Goal: Task Accomplishment & Management: Use online tool/utility

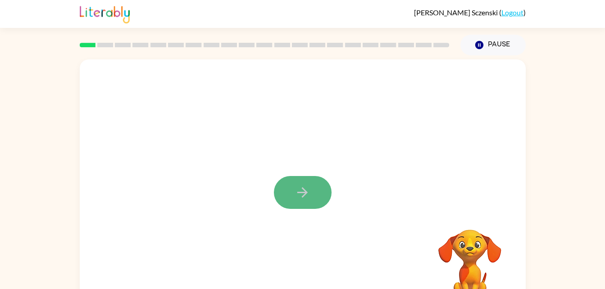
click at [295, 190] on icon "button" at bounding box center [302, 193] width 16 height 16
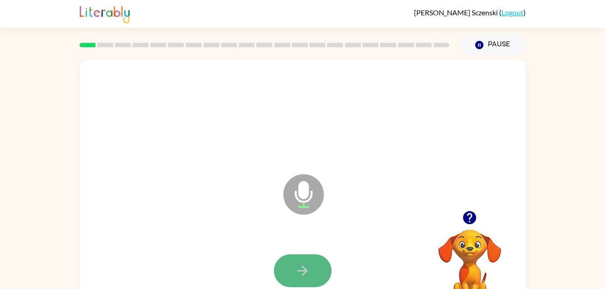
click at [317, 263] on button "button" at bounding box center [303, 270] width 58 height 33
click at [300, 272] on icon "button" at bounding box center [302, 271] width 16 height 16
click at [304, 263] on button "button" at bounding box center [303, 270] width 58 height 33
click at [312, 266] on button "button" at bounding box center [303, 270] width 58 height 33
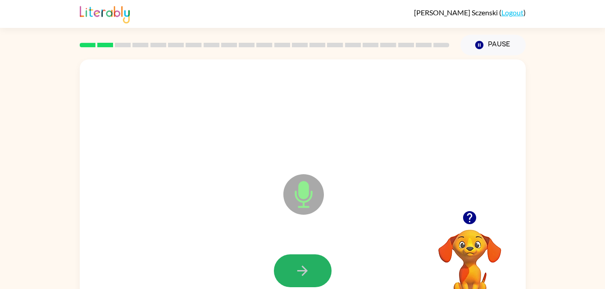
click at [307, 264] on icon "button" at bounding box center [302, 271] width 16 height 16
click at [311, 265] on button "button" at bounding box center [303, 270] width 58 height 33
click at [303, 275] on icon "button" at bounding box center [302, 271] width 10 height 10
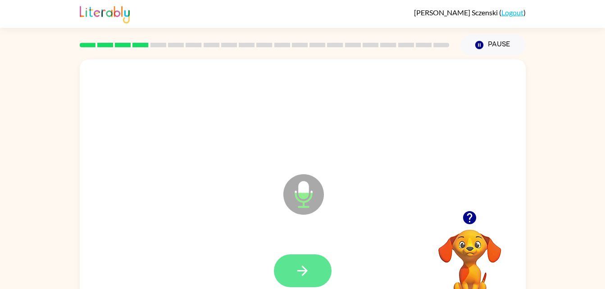
click at [301, 267] on icon "button" at bounding box center [302, 271] width 16 height 16
click at [296, 267] on button "button" at bounding box center [303, 270] width 58 height 33
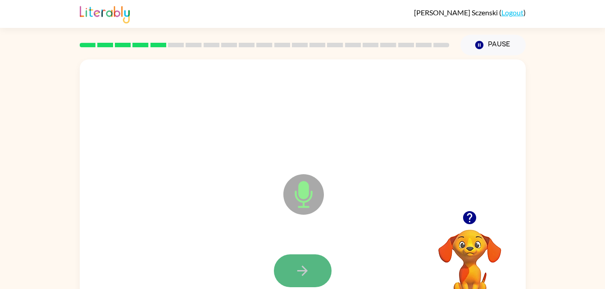
click at [303, 270] on icon "button" at bounding box center [302, 271] width 16 height 16
click at [295, 269] on icon "button" at bounding box center [302, 271] width 16 height 16
click at [298, 266] on icon "button" at bounding box center [302, 271] width 16 height 16
click at [311, 266] on button "button" at bounding box center [303, 270] width 58 height 33
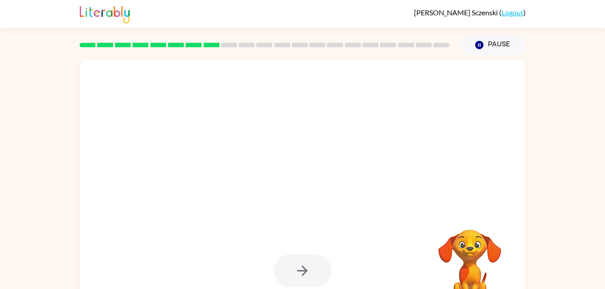
drag, startPoint x: 354, startPoint y: 219, endPoint x: 349, endPoint y: 216, distance: 6.1
drag, startPoint x: 349, startPoint y: 216, endPoint x: 305, endPoint y: 235, distance: 48.0
click at [305, 235] on div at bounding box center [303, 271] width 428 height 74
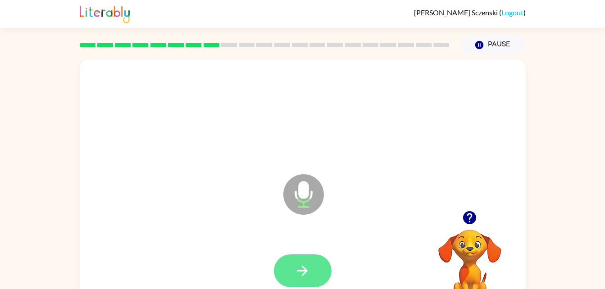
click at [307, 271] on icon "button" at bounding box center [302, 271] width 10 height 10
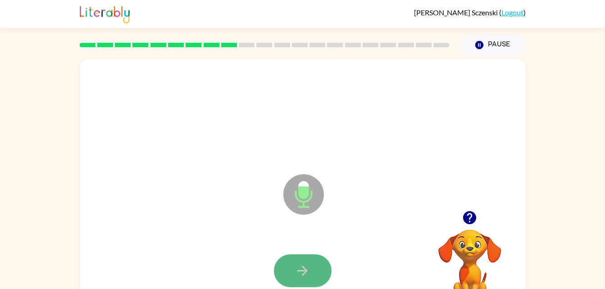
click at [295, 265] on icon "button" at bounding box center [302, 271] width 16 height 16
click at [294, 268] on button "button" at bounding box center [303, 270] width 58 height 33
click at [280, 263] on button "button" at bounding box center [303, 270] width 58 height 33
click at [313, 267] on button "button" at bounding box center [303, 270] width 58 height 33
click at [293, 257] on button "button" at bounding box center [303, 270] width 58 height 33
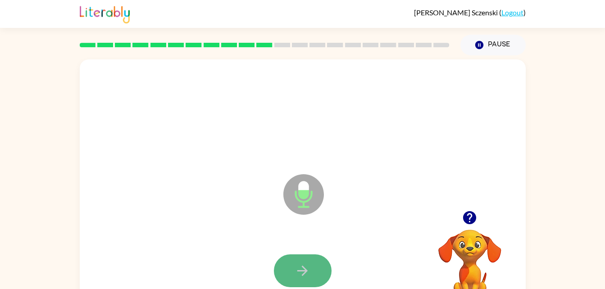
click at [317, 267] on button "button" at bounding box center [303, 270] width 58 height 33
click at [308, 264] on icon "button" at bounding box center [302, 271] width 16 height 16
click at [301, 265] on icon "button" at bounding box center [302, 271] width 16 height 16
click at [309, 259] on button "button" at bounding box center [303, 270] width 58 height 33
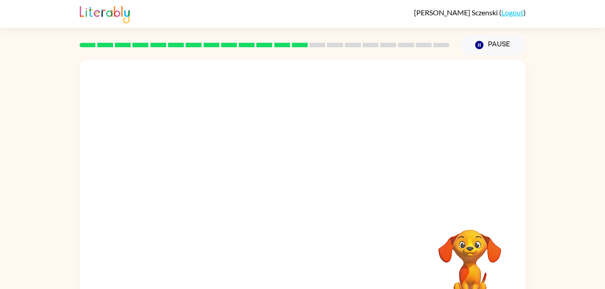
drag, startPoint x: 140, startPoint y: 237, endPoint x: 151, endPoint y: 250, distance: 16.9
click at [147, 248] on div "Your browser must support playing .mp4 files to use Literably. Please try using…" at bounding box center [303, 187] width 446 height 257
click at [224, 94] on div at bounding box center [303, 134] width 446 height 151
click at [273, 126] on div at bounding box center [303, 134] width 446 height 151
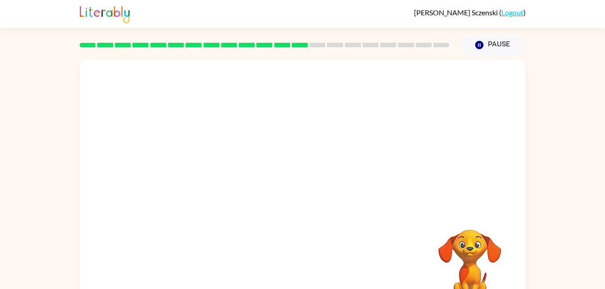
click at [402, 212] on div "Your browser must support playing .mp4 files to use Literably. Please try using…" at bounding box center [303, 187] width 446 height 257
click at [404, 201] on div at bounding box center [303, 187] width 446 height 257
click at [404, 198] on div at bounding box center [303, 187] width 446 height 257
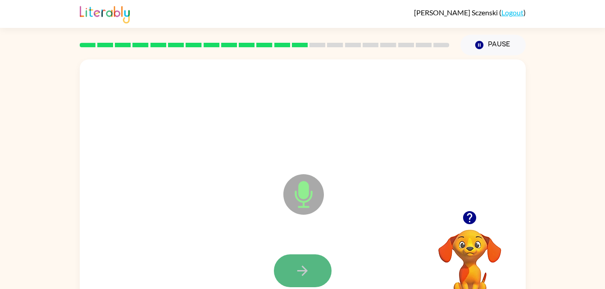
click at [294, 272] on button "button" at bounding box center [303, 270] width 58 height 33
click at [298, 273] on icon "button" at bounding box center [302, 271] width 16 height 16
click at [308, 266] on icon "button" at bounding box center [302, 271] width 16 height 16
click at [307, 264] on icon "button" at bounding box center [302, 271] width 16 height 16
click at [307, 266] on icon "button" at bounding box center [302, 271] width 16 height 16
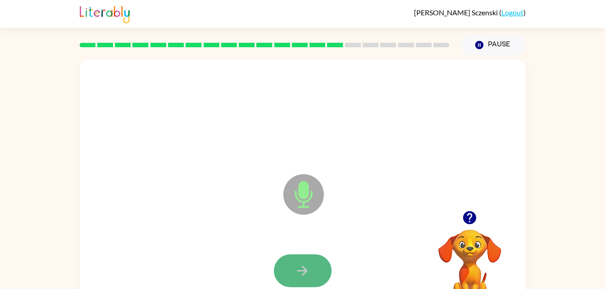
click at [312, 270] on button "button" at bounding box center [303, 270] width 58 height 33
click at [305, 267] on icon "button" at bounding box center [302, 271] width 16 height 16
drag, startPoint x: 302, startPoint y: 266, endPoint x: 295, endPoint y: 268, distance: 6.4
click at [295, 268] on icon "button" at bounding box center [302, 271] width 16 height 16
click at [302, 268] on icon "button" at bounding box center [302, 271] width 16 height 16
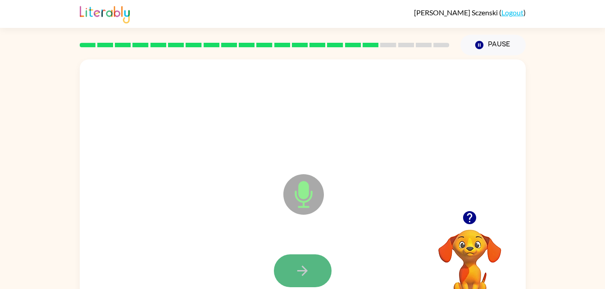
click at [301, 263] on icon "button" at bounding box center [302, 271] width 16 height 16
click at [307, 264] on icon "button" at bounding box center [302, 271] width 16 height 16
click at [309, 268] on icon "button" at bounding box center [302, 271] width 16 height 16
click at [301, 267] on icon "button" at bounding box center [302, 271] width 16 height 16
click at [300, 262] on button "button" at bounding box center [303, 270] width 58 height 33
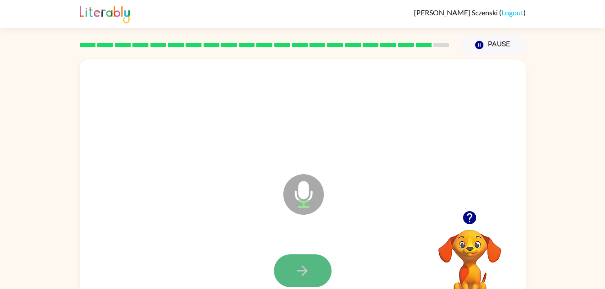
click at [300, 271] on icon "button" at bounding box center [302, 271] width 10 height 10
click at [300, 266] on icon "button" at bounding box center [302, 271] width 16 height 16
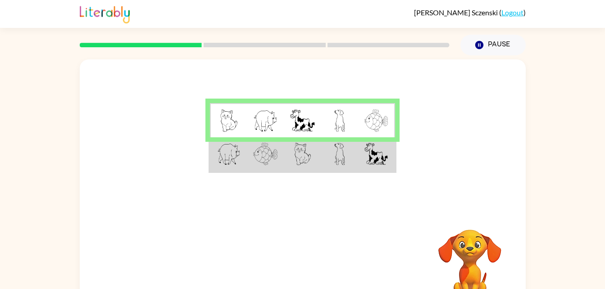
click at [351, 154] on td at bounding box center [339, 154] width 37 height 35
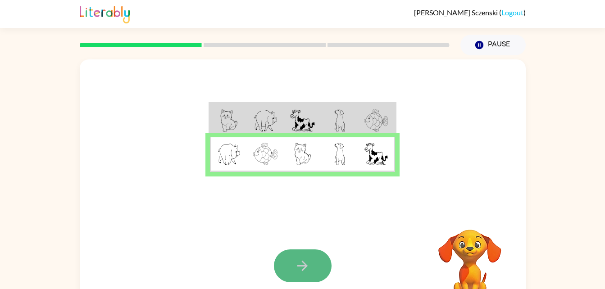
click at [305, 270] on icon "button" at bounding box center [302, 266] width 16 height 16
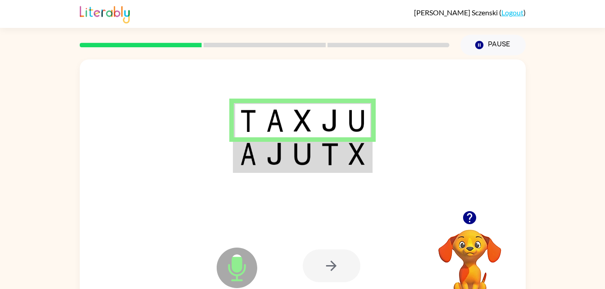
click at [286, 157] on td at bounding box center [274, 154] width 27 height 35
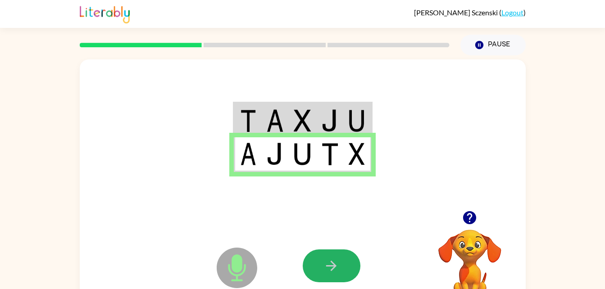
click at [329, 253] on button "button" at bounding box center [332, 265] width 58 height 33
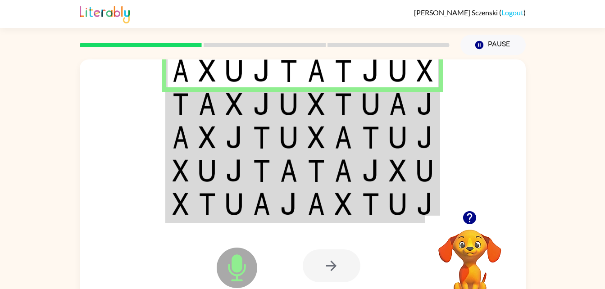
click at [370, 107] on img at bounding box center [370, 104] width 17 height 23
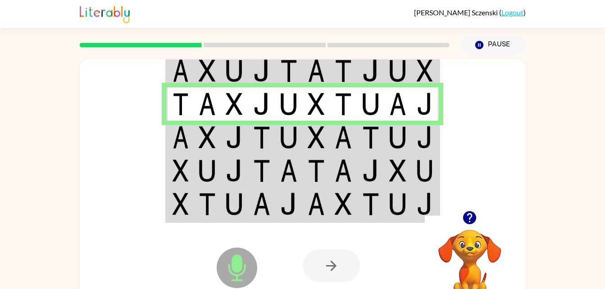
click at [370, 107] on img at bounding box center [370, 104] width 17 height 23
click at [383, 137] on tr at bounding box center [302, 137] width 272 height 33
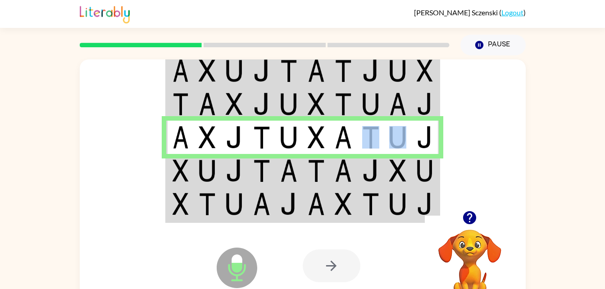
click at [392, 164] on img at bounding box center [397, 170] width 17 height 23
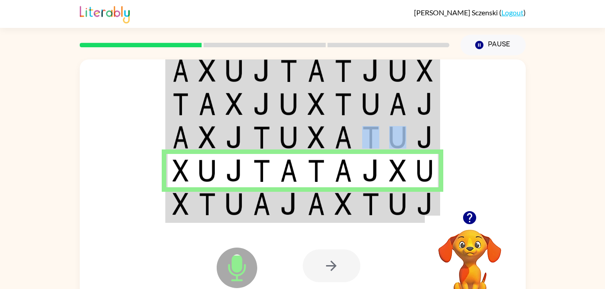
click at [367, 206] on img at bounding box center [370, 204] width 17 height 23
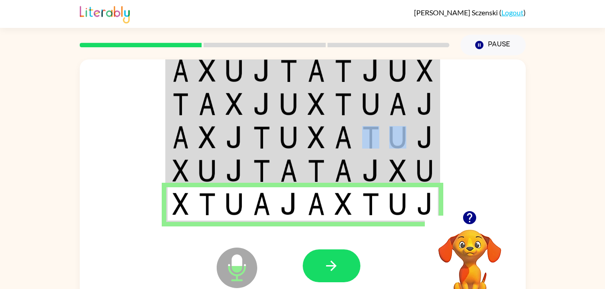
click at [337, 258] on button "button" at bounding box center [332, 265] width 58 height 33
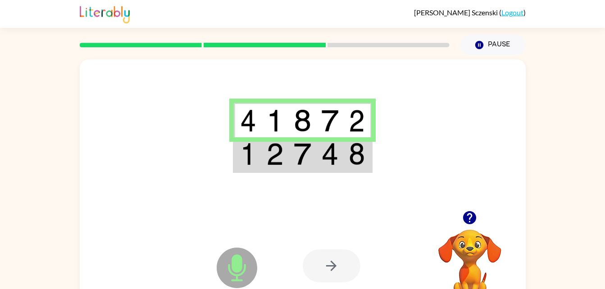
click at [314, 159] on td at bounding box center [302, 154] width 27 height 35
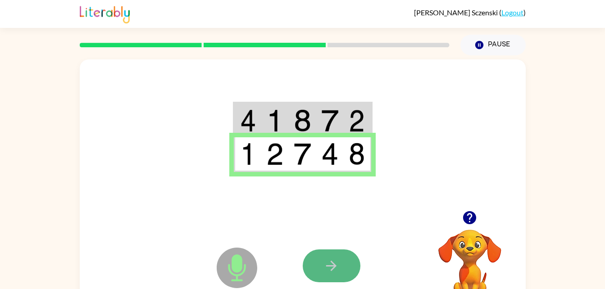
drag, startPoint x: 328, startPoint y: 257, endPoint x: 328, endPoint y: 262, distance: 5.0
click at [328, 262] on button "button" at bounding box center [332, 265] width 58 height 33
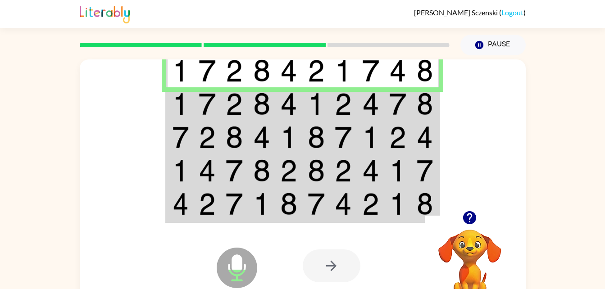
click at [302, 95] on td at bounding box center [288, 103] width 27 height 33
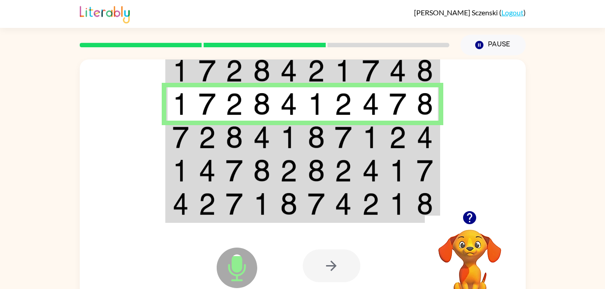
drag, startPoint x: 275, startPoint y: 106, endPoint x: 104, endPoint y: 158, distance: 178.2
click at [104, 158] on div at bounding box center [303, 134] width 446 height 151
click at [263, 139] on img at bounding box center [261, 137] width 17 height 23
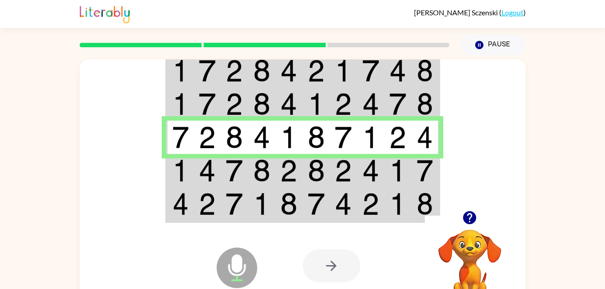
click at [337, 175] on img at bounding box center [342, 170] width 17 height 23
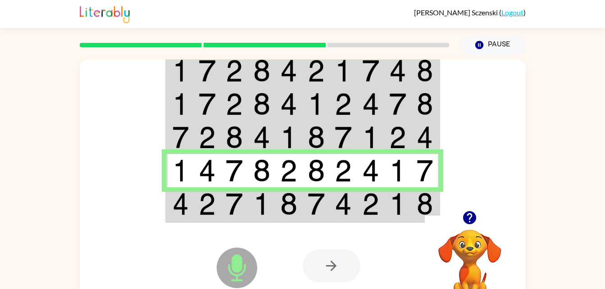
click at [332, 209] on td at bounding box center [343, 204] width 27 height 35
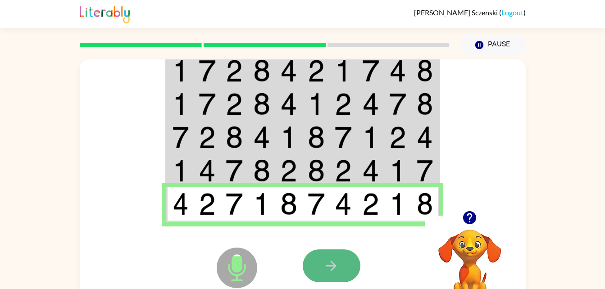
click at [336, 269] on icon "button" at bounding box center [331, 266] width 16 height 16
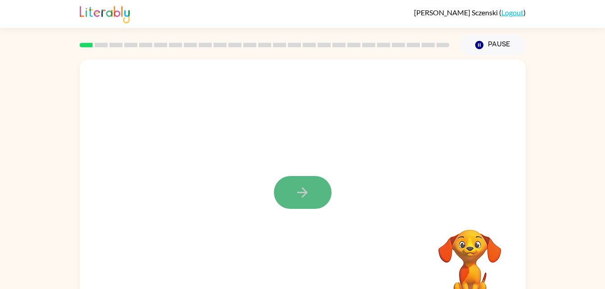
click at [292, 192] on button "button" at bounding box center [303, 192] width 58 height 33
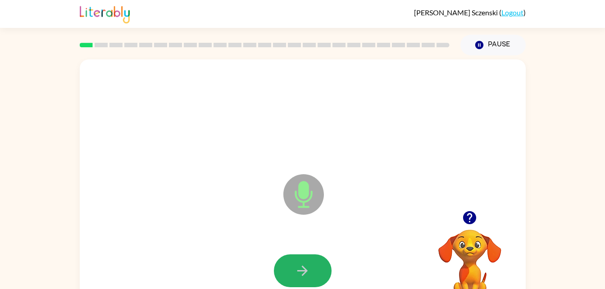
click at [303, 260] on button "button" at bounding box center [303, 270] width 58 height 33
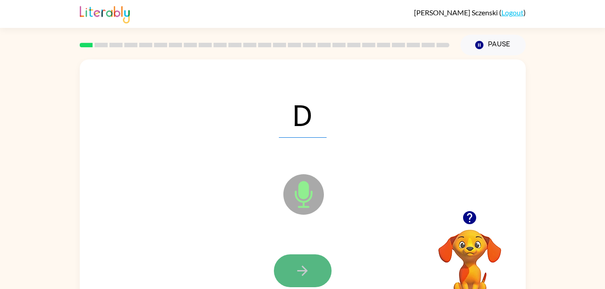
click at [307, 261] on button "button" at bounding box center [303, 270] width 58 height 33
click at [305, 263] on icon "button" at bounding box center [302, 271] width 16 height 16
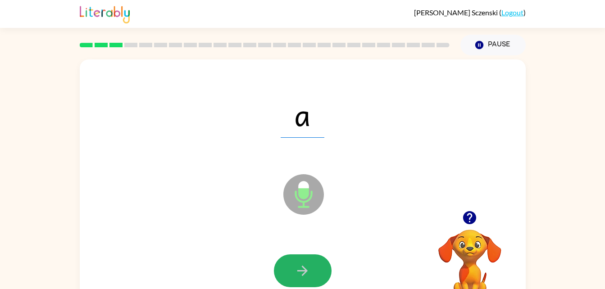
drag, startPoint x: 297, startPoint y: 275, endPoint x: 295, endPoint y: 280, distance: 5.3
click at [296, 276] on icon "button" at bounding box center [302, 271] width 16 height 16
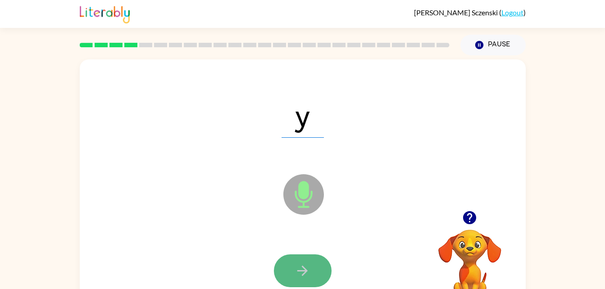
click at [299, 274] on icon "button" at bounding box center [302, 271] width 16 height 16
click at [301, 263] on icon "button" at bounding box center [302, 271] width 16 height 16
click at [304, 259] on button "button" at bounding box center [303, 270] width 58 height 33
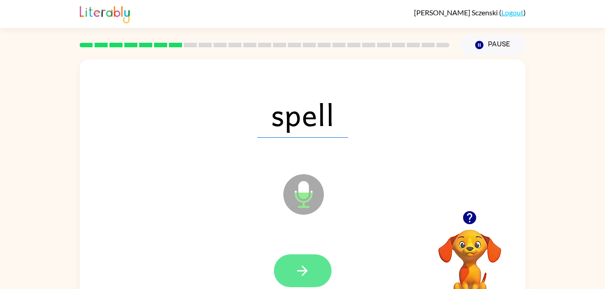
click at [302, 266] on icon "button" at bounding box center [302, 271] width 10 height 10
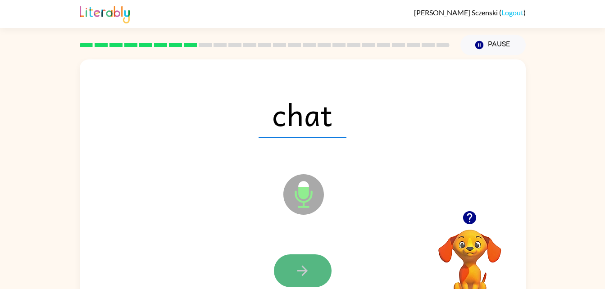
click at [303, 262] on button "button" at bounding box center [303, 270] width 58 height 33
click at [307, 266] on icon "button" at bounding box center [302, 271] width 16 height 16
click at [303, 264] on icon "button" at bounding box center [302, 271] width 16 height 16
click at [300, 268] on icon "button" at bounding box center [302, 271] width 16 height 16
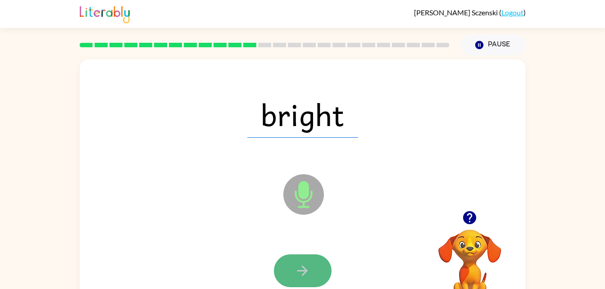
click at [303, 264] on icon "button" at bounding box center [302, 271] width 16 height 16
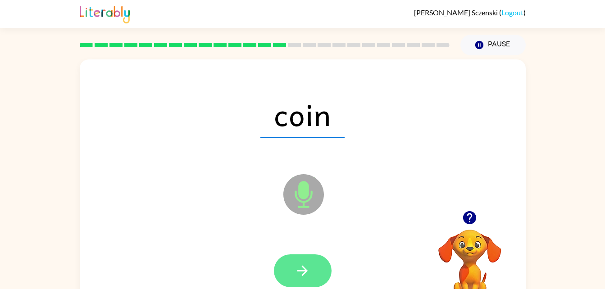
click at [297, 258] on button "button" at bounding box center [303, 270] width 58 height 33
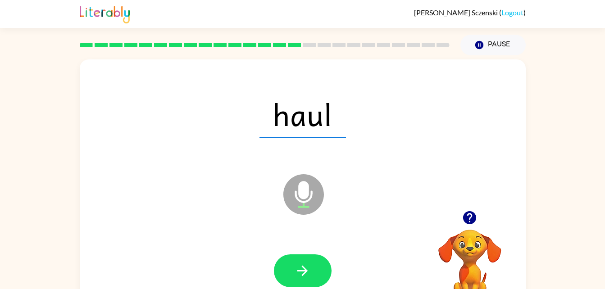
click at [305, 288] on div at bounding box center [303, 271] width 428 height 74
click at [301, 271] on icon "button" at bounding box center [302, 271] width 16 height 16
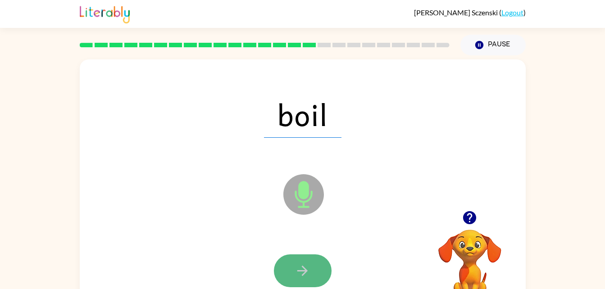
click at [311, 267] on button "button" at bounding box center [303, 270] width 58 height 33
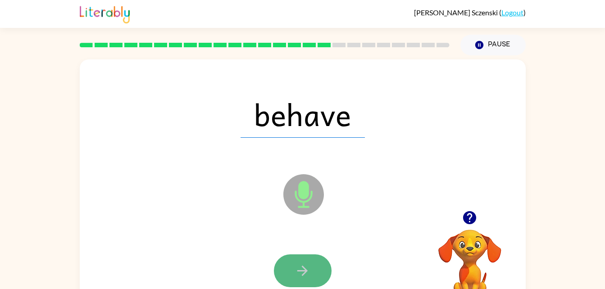
click at [302, 266] on icon "button" at bounding box center [302, 271] width 10 height 10
click at [300, 270] on icon "button" at bounding box center [302, 271] width 16 height 16
click at [295, 268] on icon "button" at bounding box center [302, 271] width 16 height 16
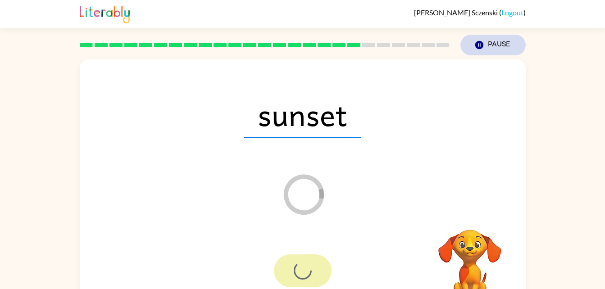
click at [482, 41] on icon "Pause" at bounding box center [479, 45] width 10 height 10
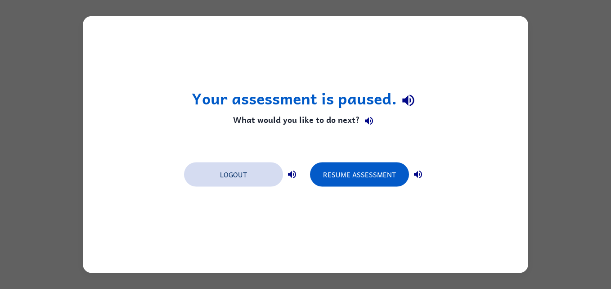
click at [223, 173] on button "Logout" at bounding box center [233, 175] width 99 height 24
